Goal: Understand process/instructions: Learn how to perform a task or action

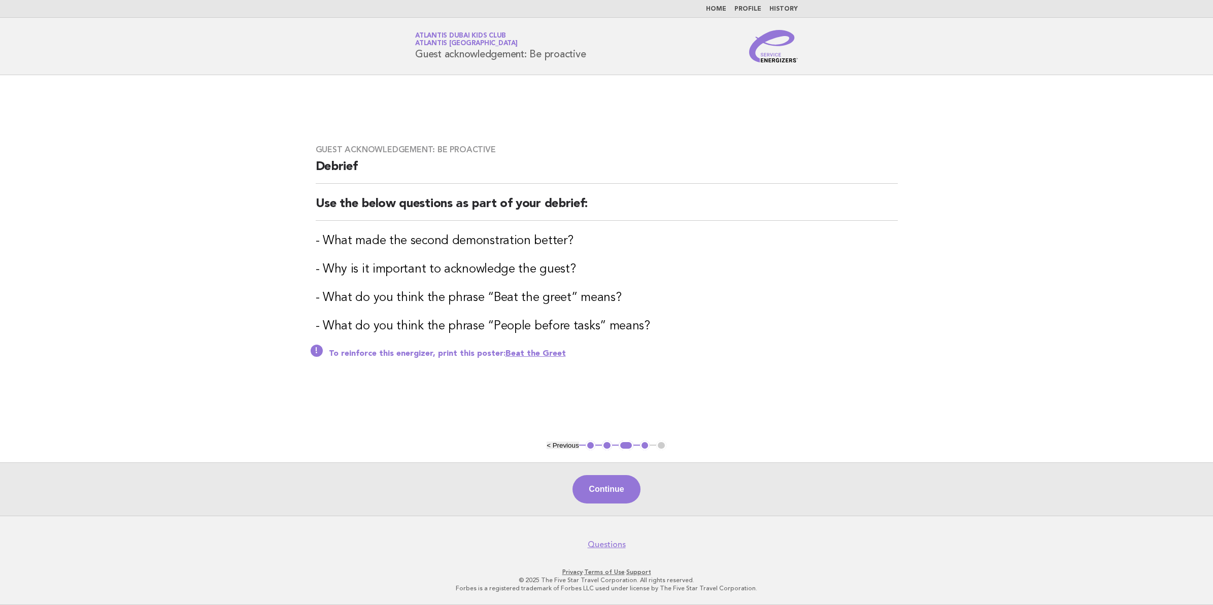
click at [723, 13] on nav "Home Profile History" at bounding box center [606, 9] width 1213 height 18
click at [726, 6] on link "Home" at bounding box center [716, 9] width 20 height 6
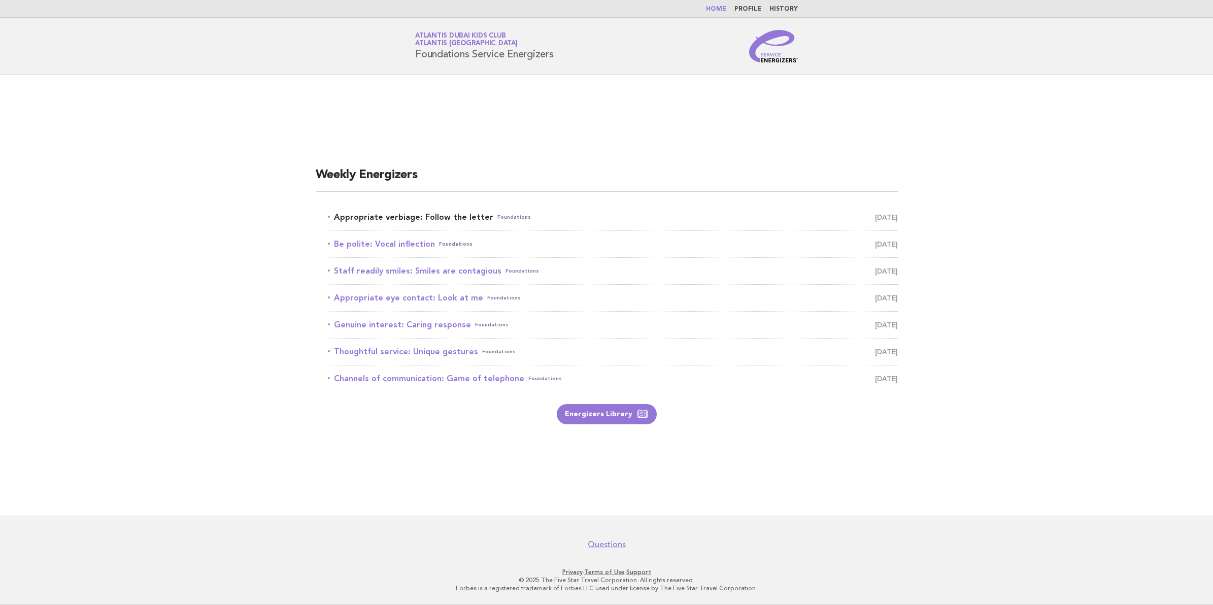
click at [427, 216] on link "Appropriate verbiage: Follow the letter Foundations August 23" at bounding box center [613, 217] width 570 height 14
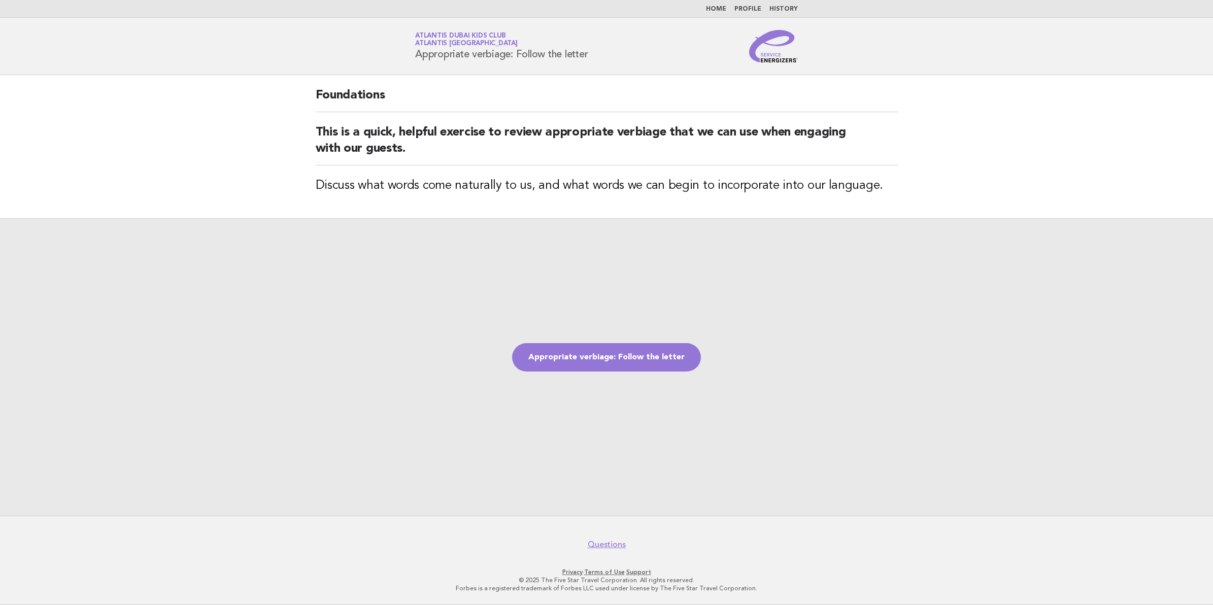
click at [604, 341] on div "Appropriate verbiage: Follow the letter" at bounding box center [606, 366] width 1213 height 297
click at [588, 354] on link "Appropriate verbiage: Follow the letter" at bounding box center [606, 357] width 189 height 28
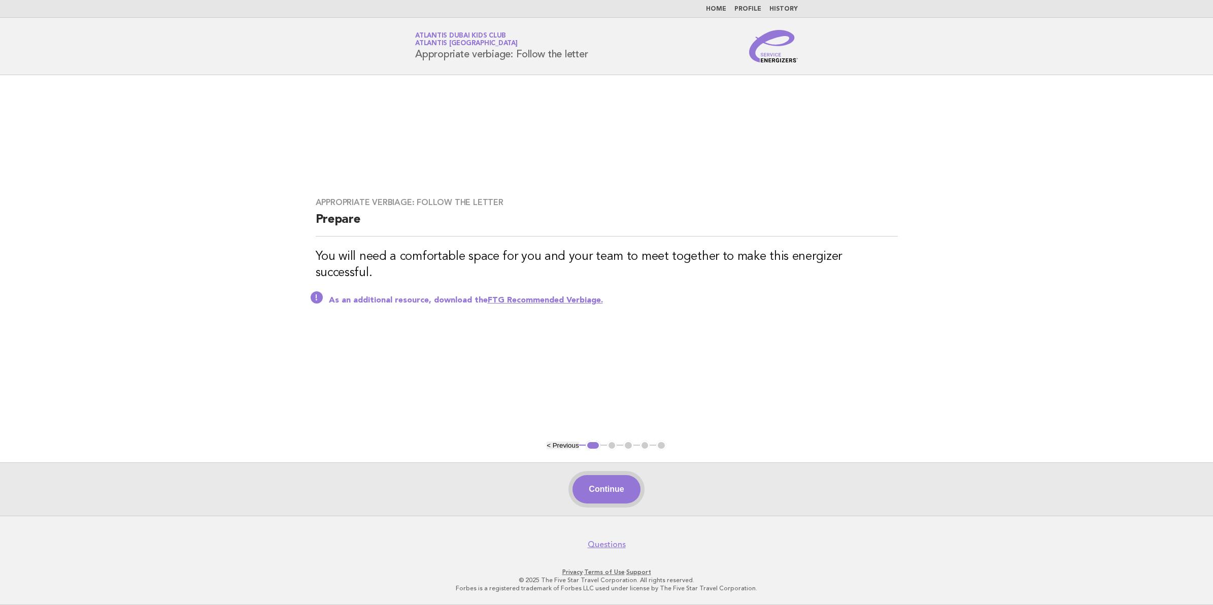
click at [584, 497] on button "Continue" at bounding box center [605, 489] width 67 height 28
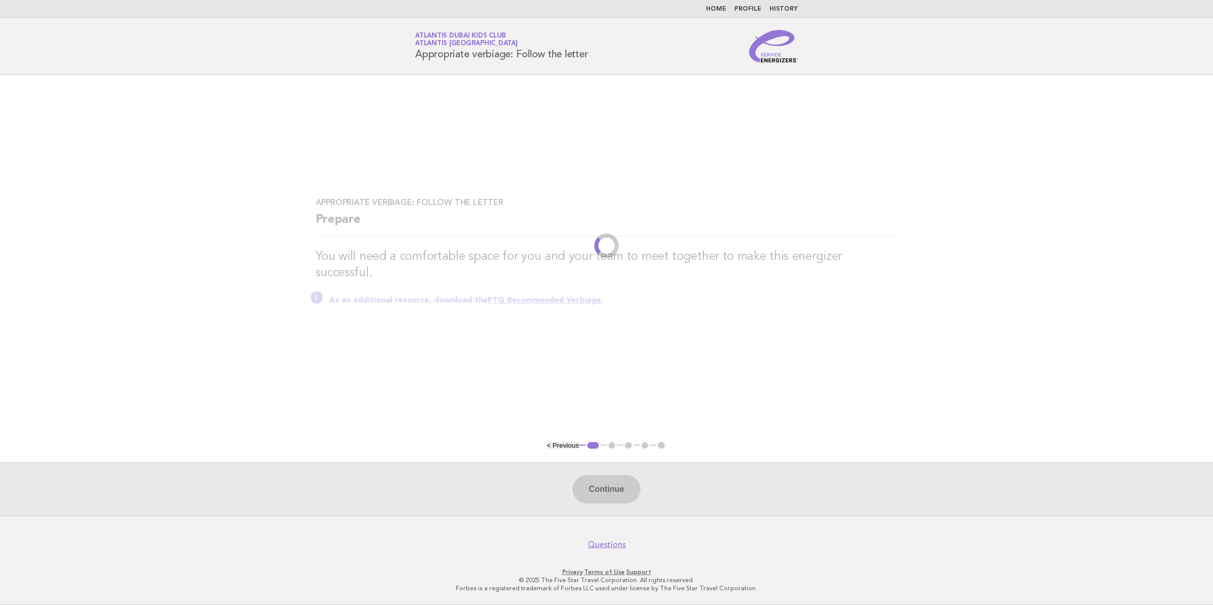
drag, startPoint x: 735, startPoint y: 410, endPoint x: 737, endPoint y: 391, distance: 18.4
click at [737, 391] on main "Appropriate verbiage: Follow the letter Prepare You will need a comfortable spa…" at bounding box center [606, 295] width 1213 height 441
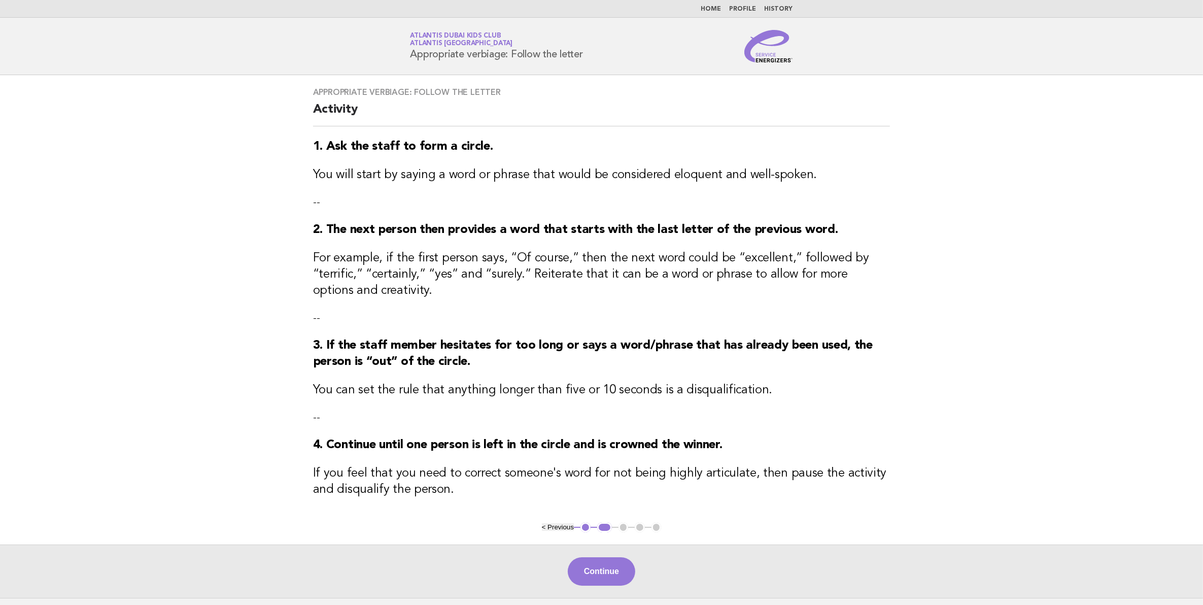
click at [562, 293] on h3 "For example, if the first person says, “Of course,” then the next word could be…" at bounding box center [602, 274] width 578 height 49
click at [554, 531] on button "< Previous" at bounding box center [558, 527] width 32 height 8
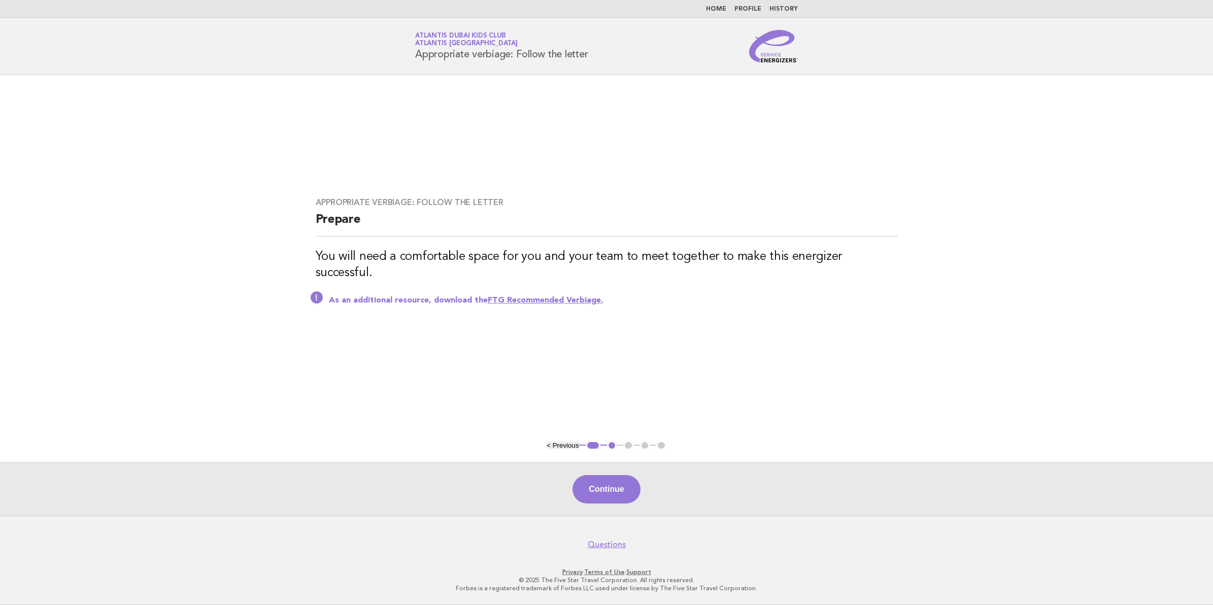
click at [554, 296] on link "FTG Recommended Verbiage." at bounding box center [545, 300] width 115 height 8
click at [613, 485] on button "Continue" at bounding box center [605, 489] width 67 height 28
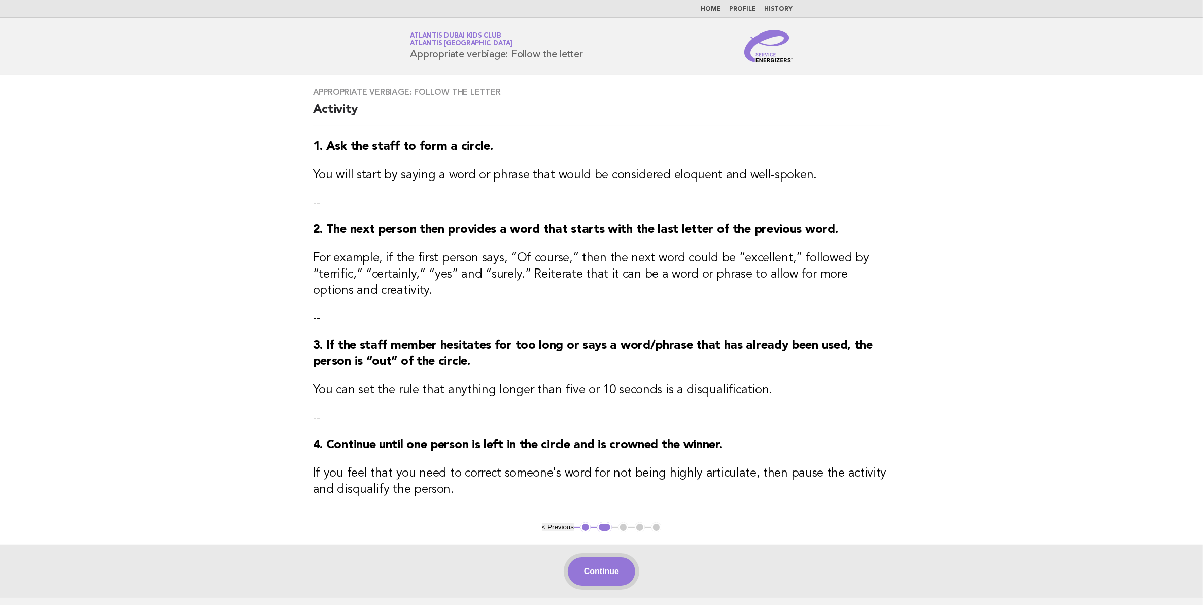
click at [626, 571] on button "Continue" at bounding box center [601, 571] width 67 height 28
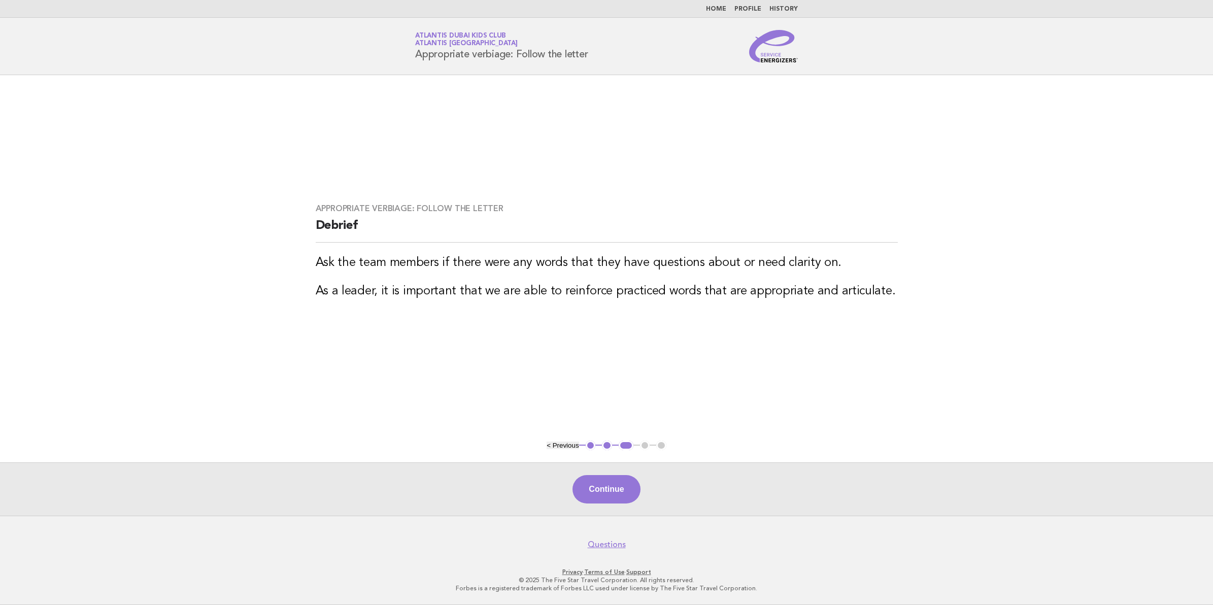
click at [840, 412] on main "Appropriate verbiage: Follow the letter Debrief Ask the team members if there w…" at bounding box center [606, 295] width 1213 height 441
